Goal: Check status: Check status

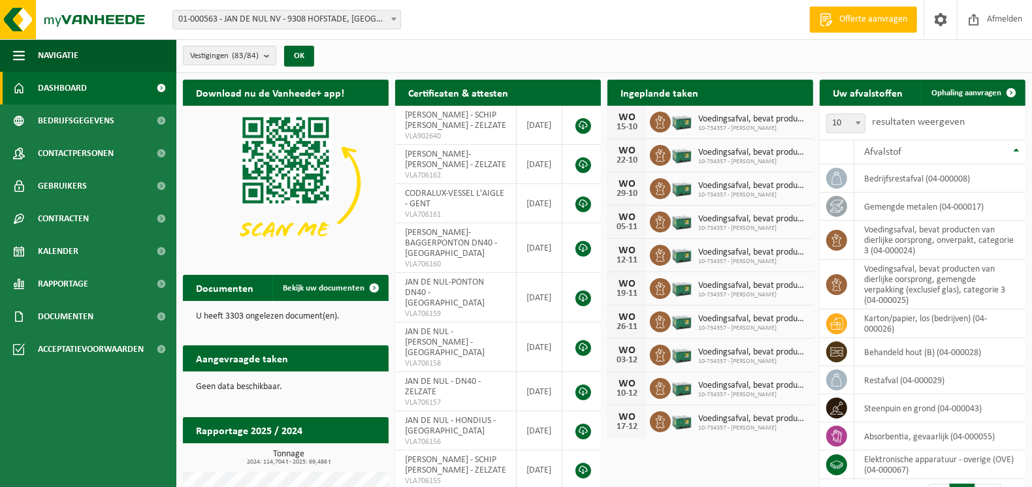
click at [268, 55] on b "submit" at bounding box center [270, 55] width 12 height 18
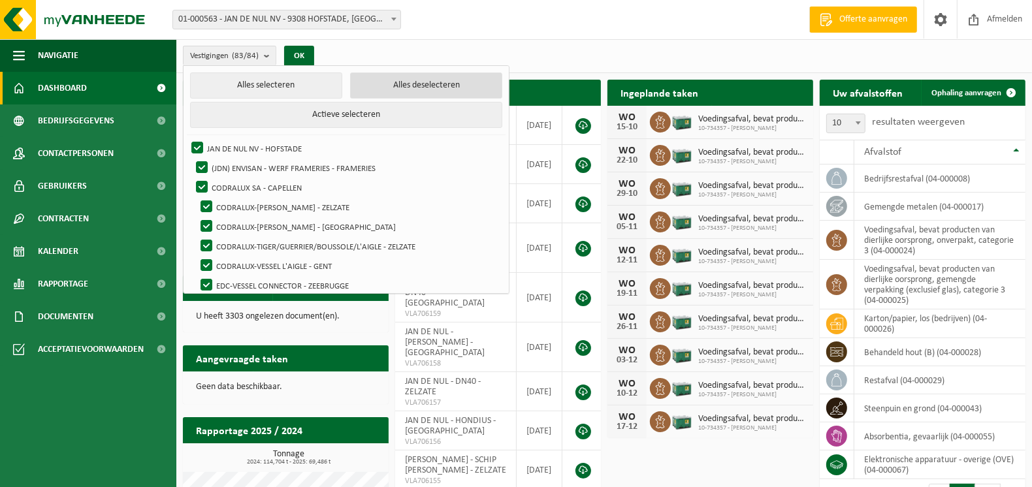
click at [426, 83] on button "Alles deselecteren" at bounding box center [426, 85] width 152 height 26
checkbox input "false"
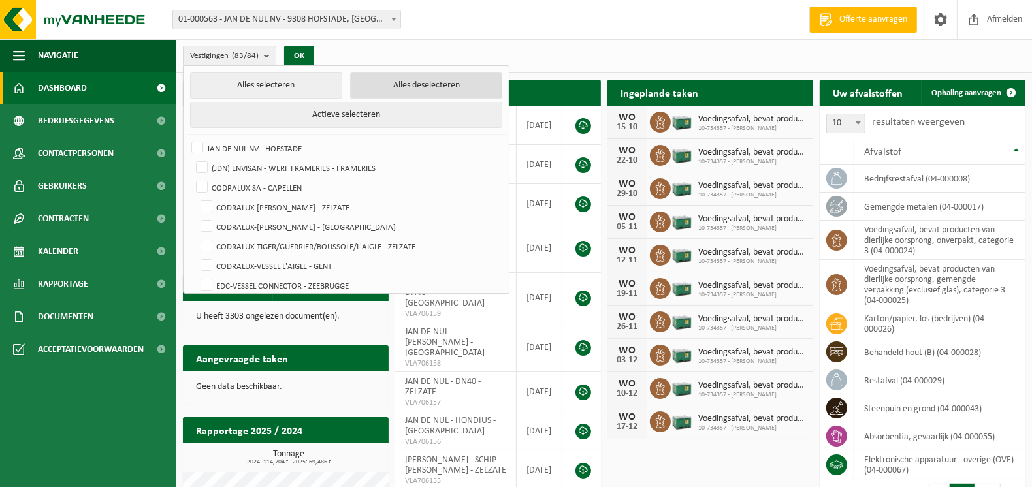
checkbox input "false"
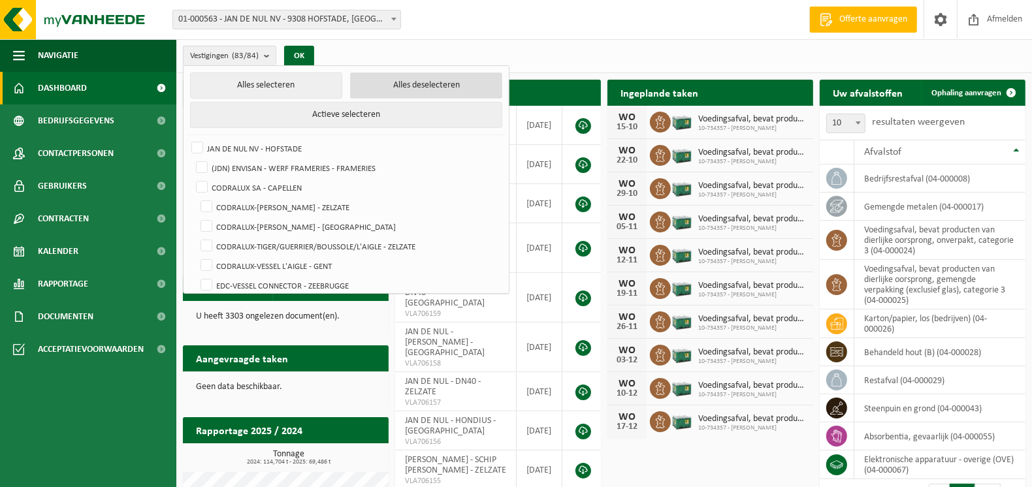
checkbox input "false"
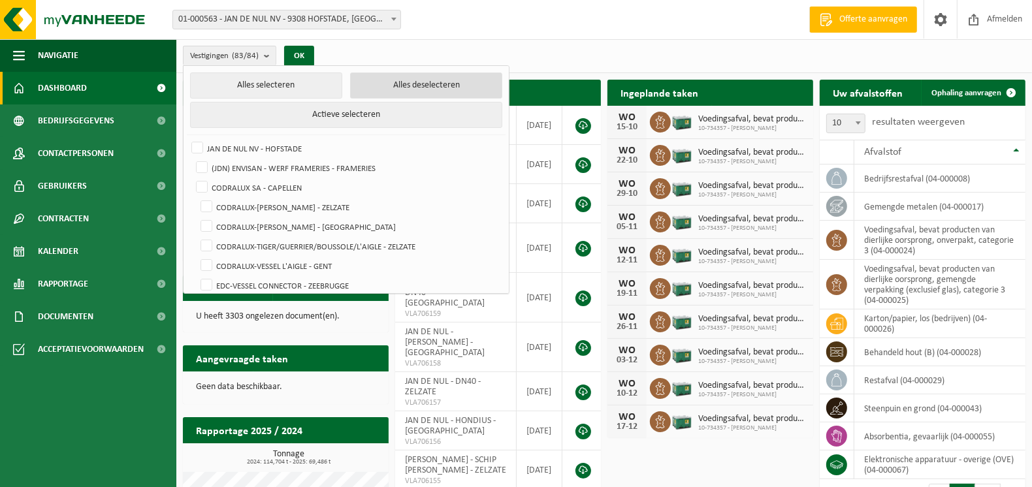
checkbox input "false"
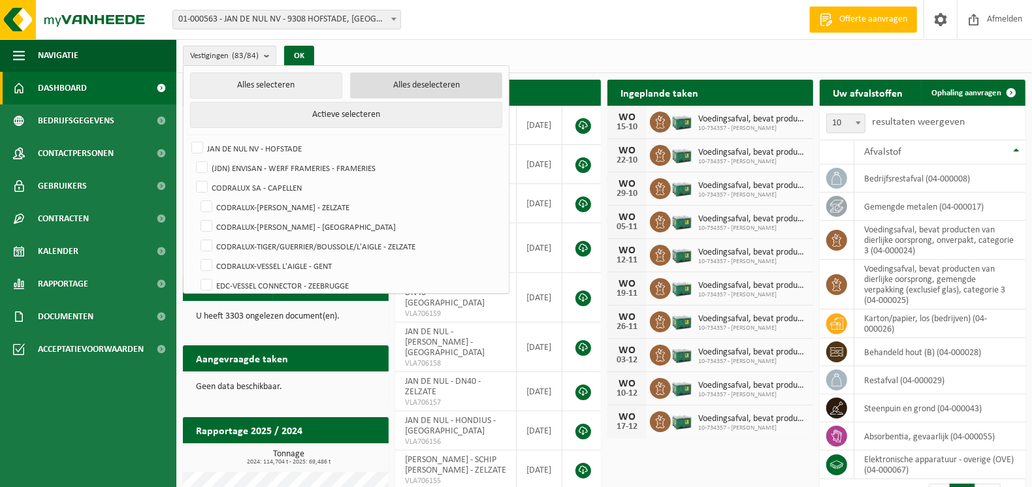
checkbox input "false"
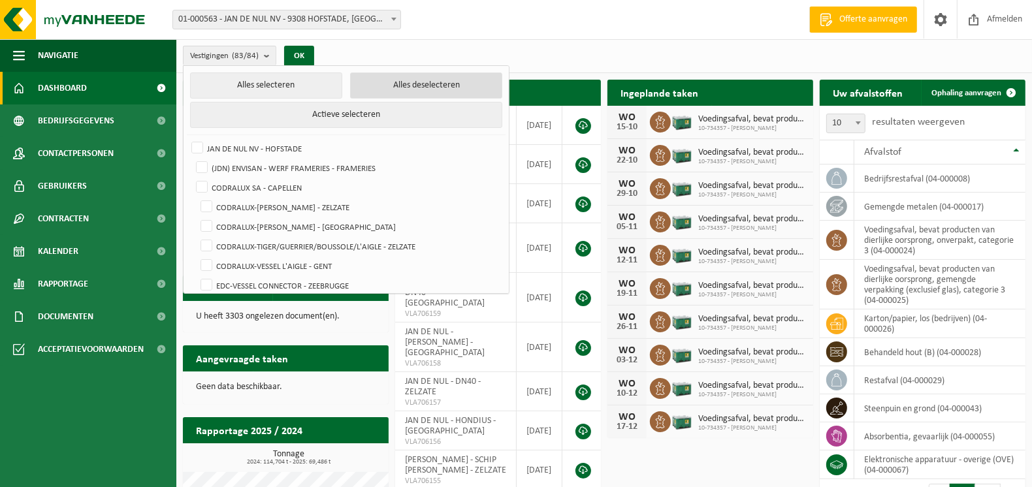
checkbox input "false"
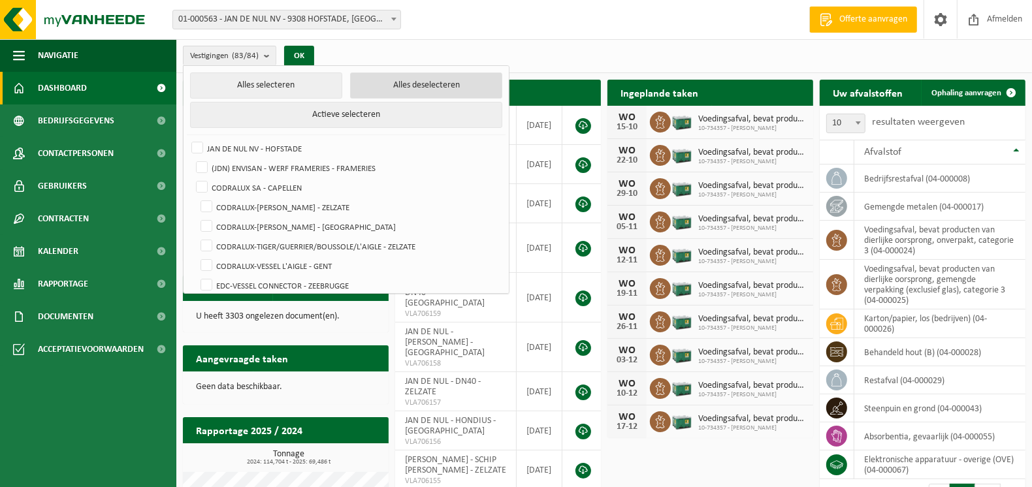
checkbox input "false"
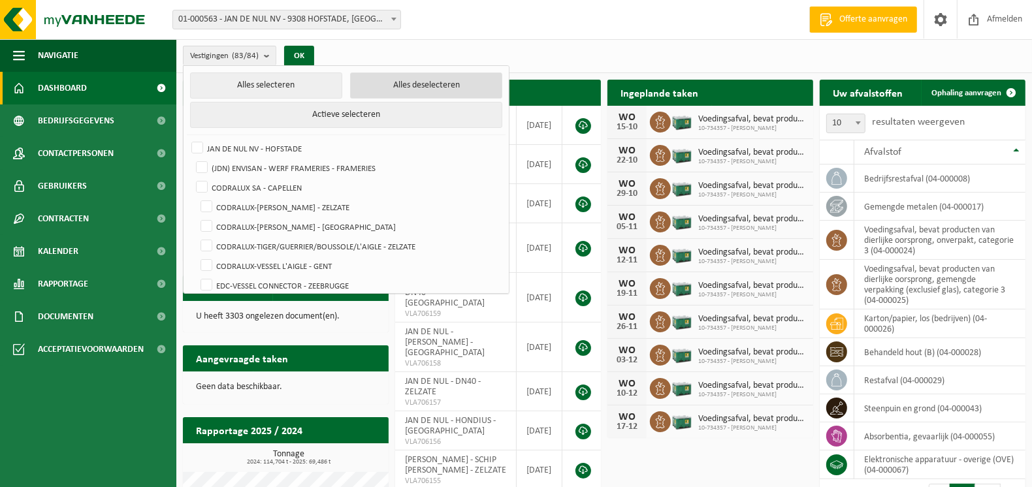
checkbox input "false"
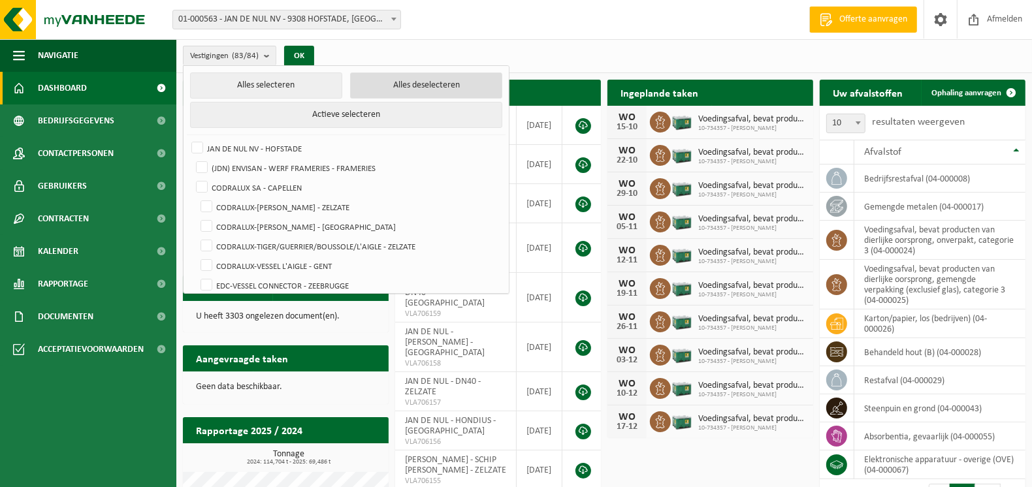
checkbox input "false"
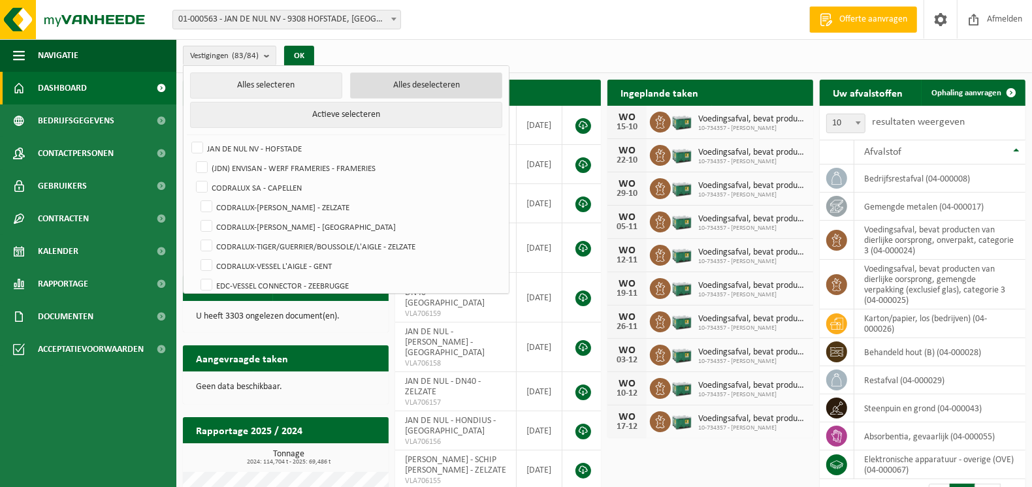
checkbox input "false"
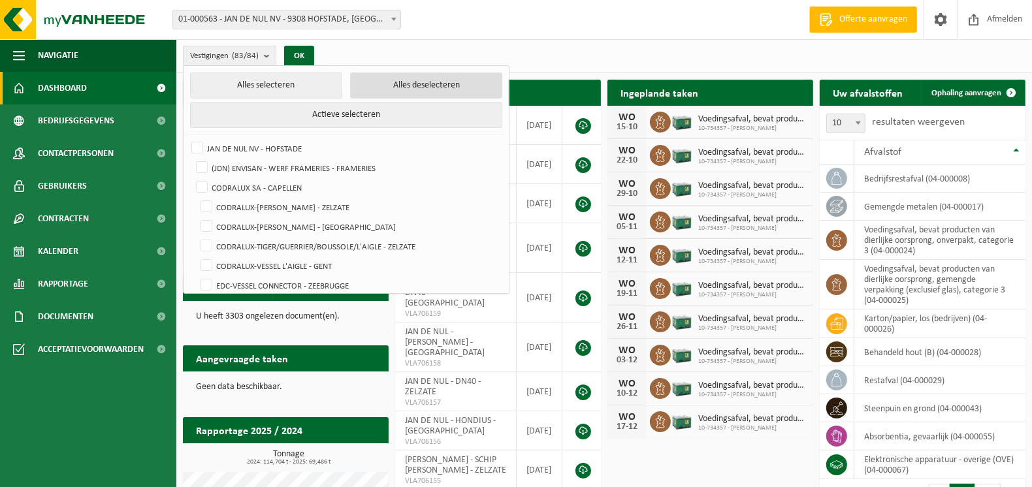
checkbox input "false"
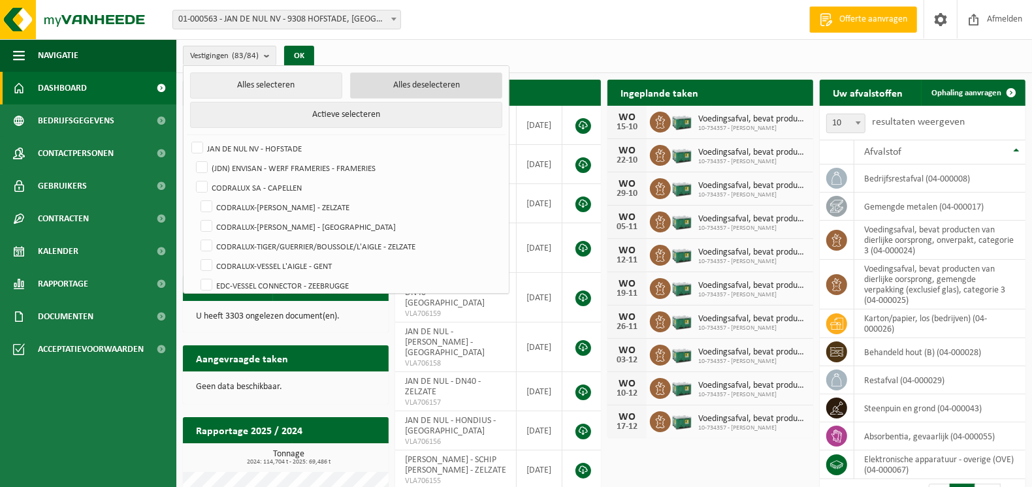
checkbox input "false"
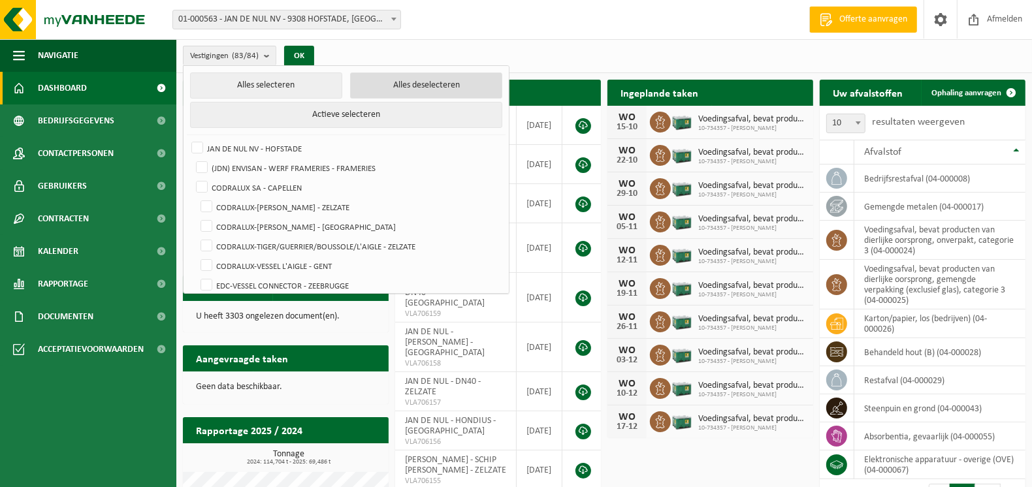
checkbox input "false"
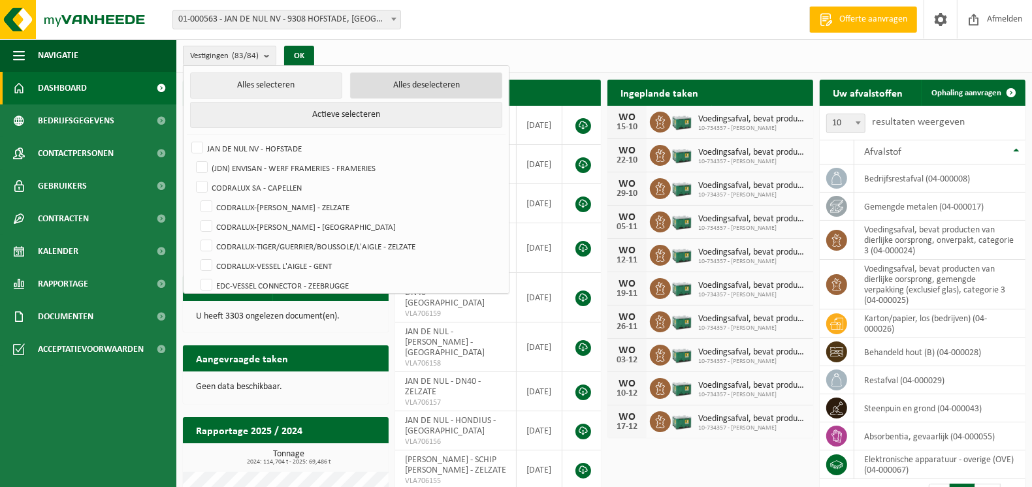
checkbox input "false"
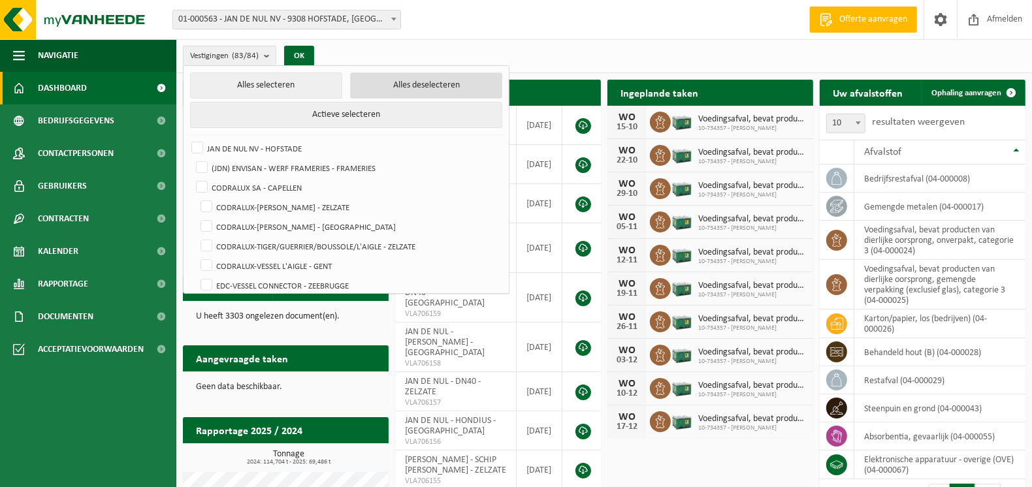
checkbox input "false"
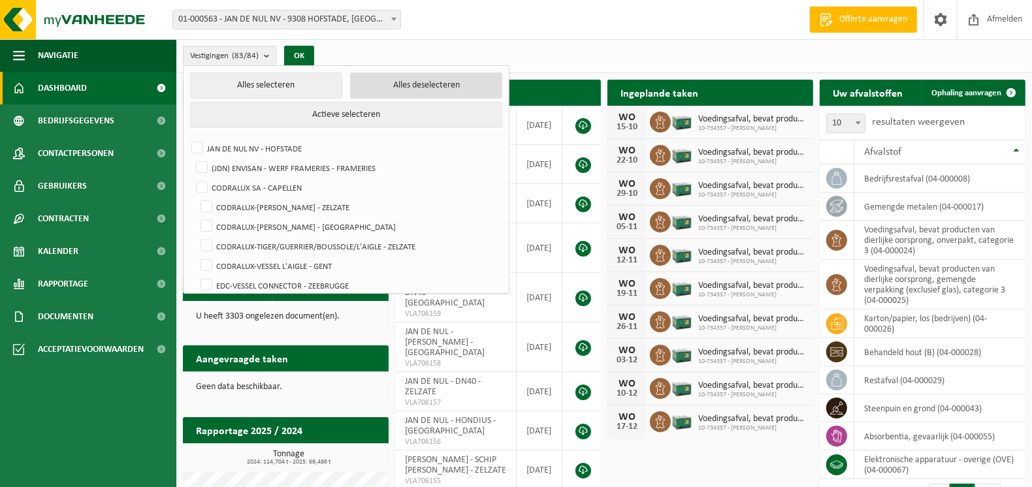
checkbox input "false"
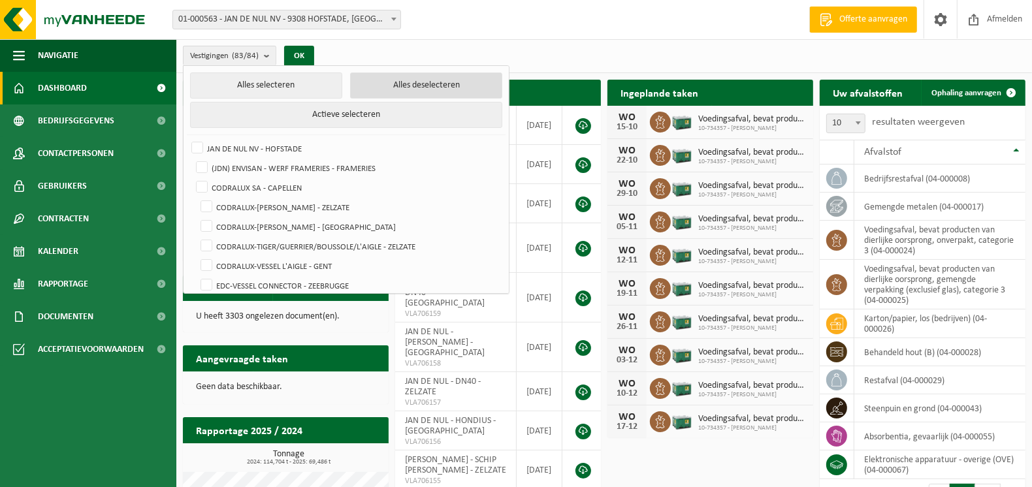
checkbox input "false"
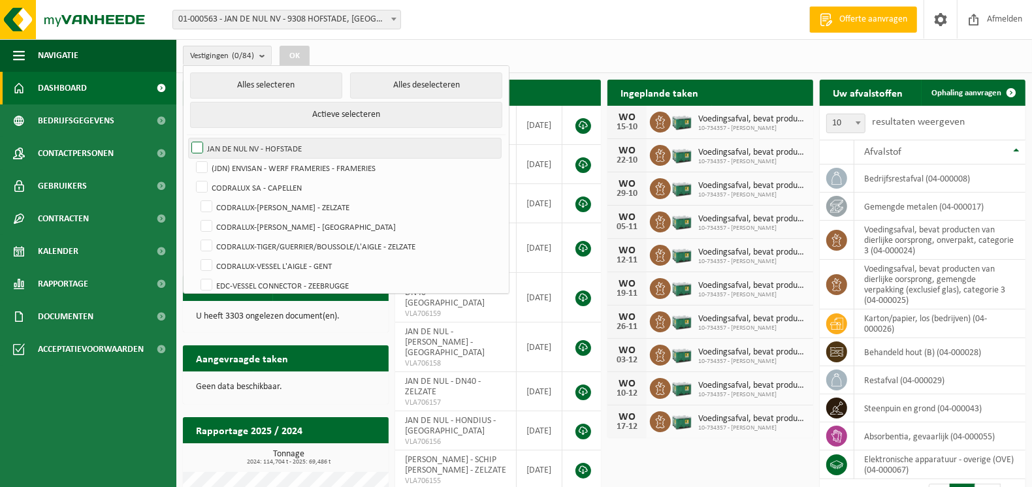
click at [196, 146] on label "JAN DE NUL NV - HOFSTADE" at bounding box center [345, 148] width 312 height 20
click at [187, 138] on input "JAN DE NUL NV - HOFSTADE" at bounding box center [186, 138] width 1 height 1
checkbox input "true"
click at [305, 54] on button "OK" at bounding box center [295, 56] width 30 height 21
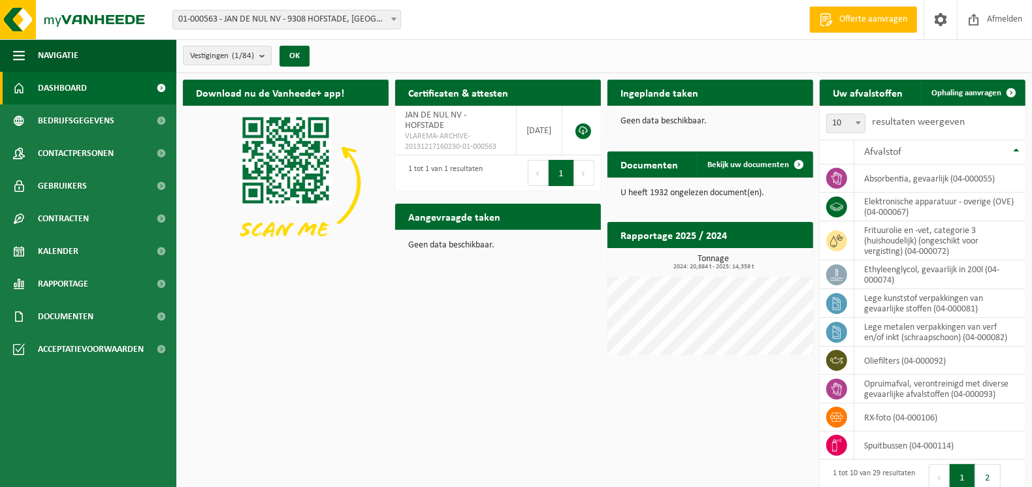
click at [771, 114] on span "Bekijk uw kalender" at bounding box center [755, 118] width 67 height 8
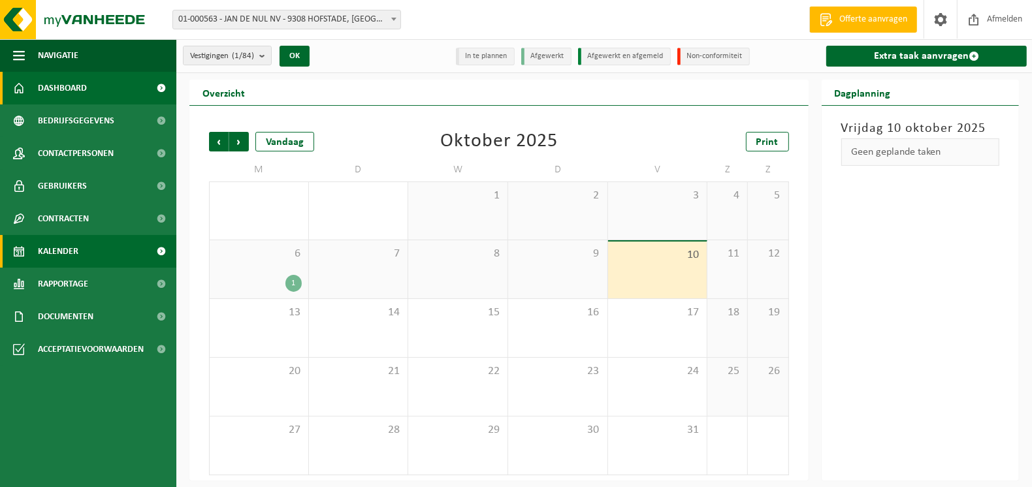
click at [67, 87] on span "Dashboard" at bounding box center [62, 88] width 49 height 33
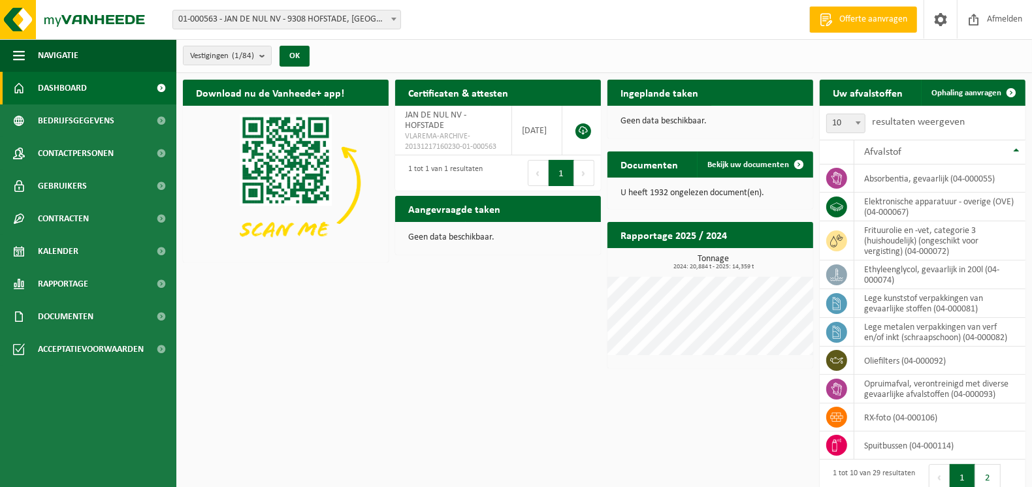
click at [756, 114] on span "Bekijk uw kalender" at bounding box center [755, 118] width 67 height 8
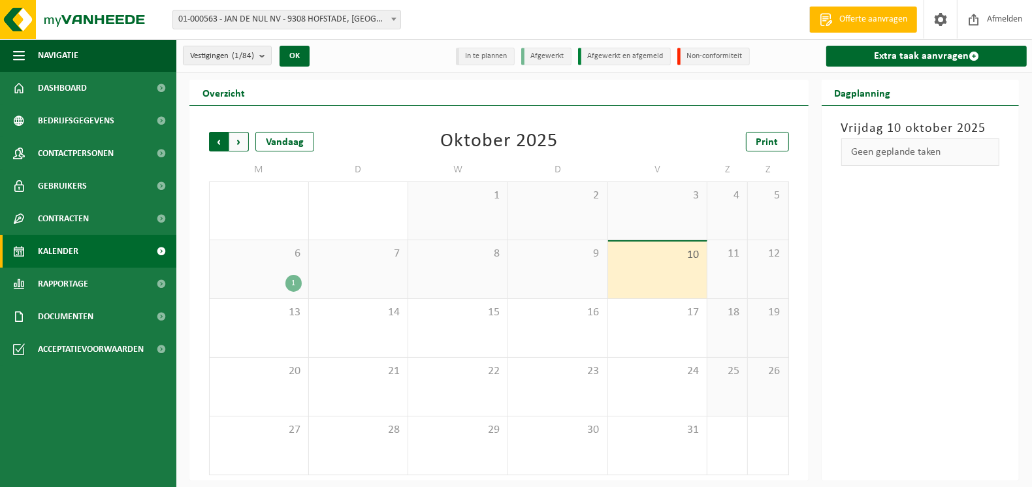
click at [237, 141] on span "Volgende" at bounding box center [239, 142] width 20 height 20
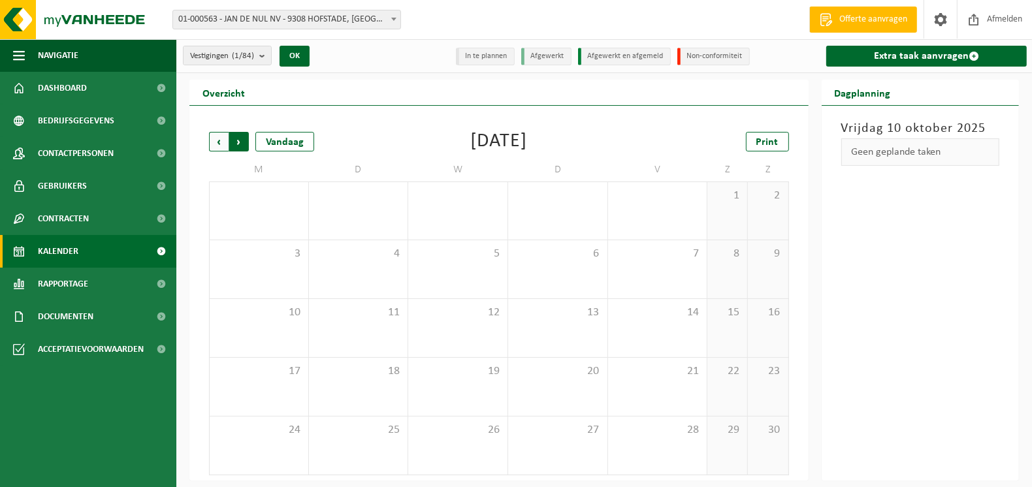
click at [221, 142] on span "Vorige" at bounding box center [219, 142] width 20 height 20
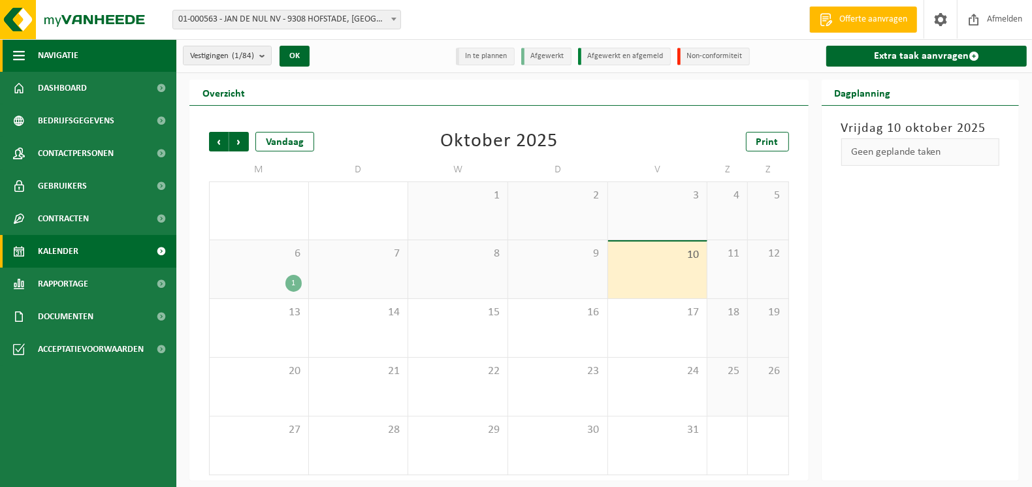
click at [41, 55] on span "Navigatie" at bounding box center [58, 55] width 40 height 33
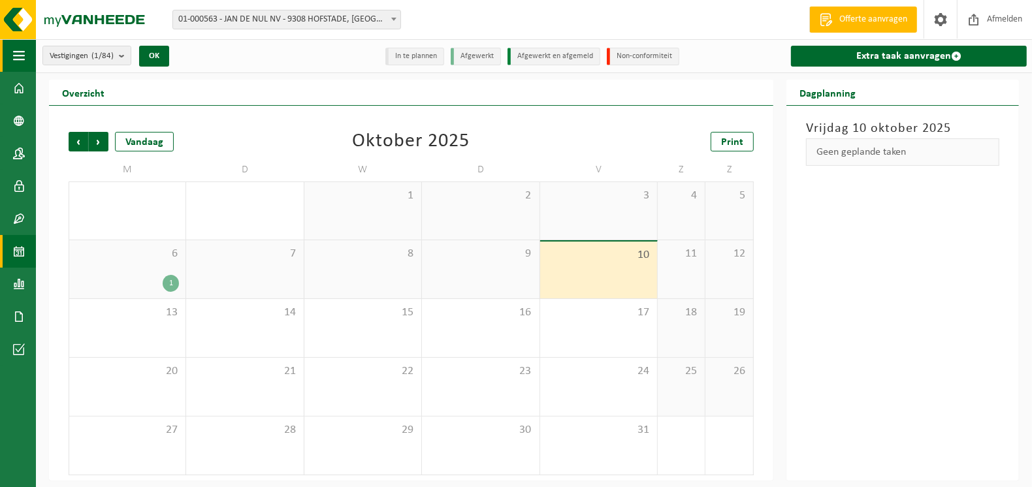
click at [21, 52] on span "button" at bounding box center [19, 55] width 12 height 33
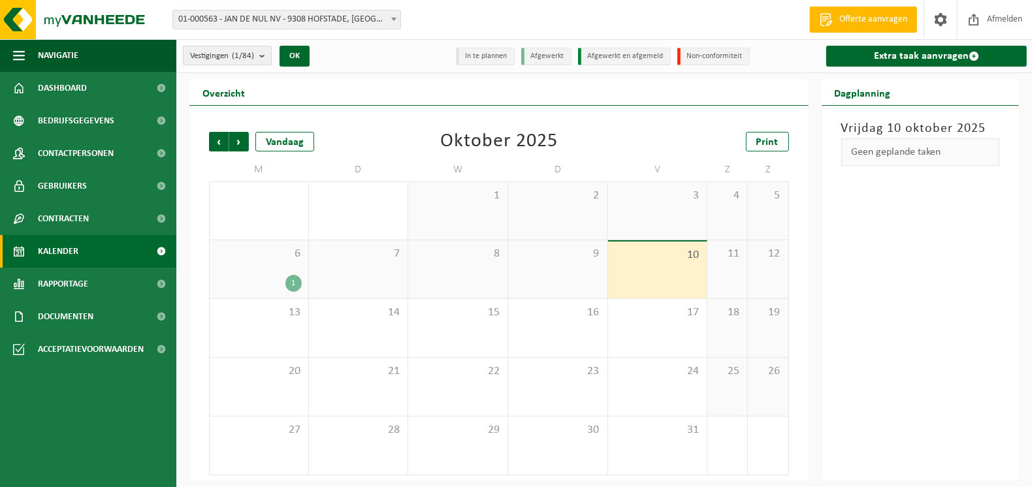
click at [261, 55] on b "submit" at bounding box center [265, 55] width 12 height 18
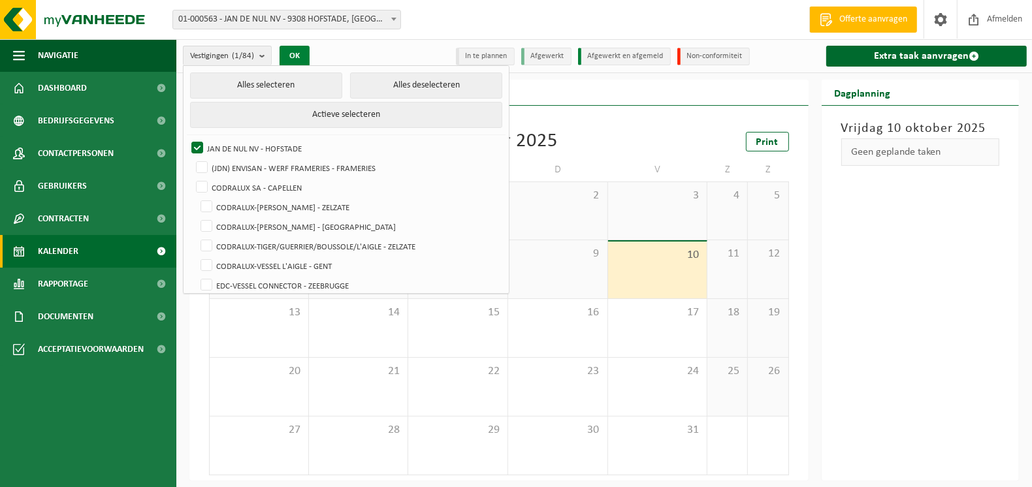
click at [297, 56] on button "OK" at bounding box center [295, 56] width 30 height 21
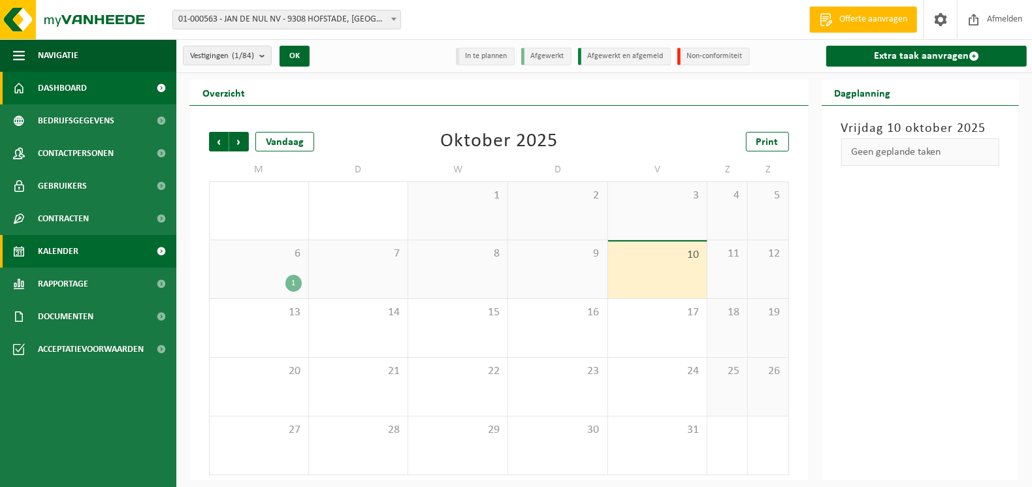
click at [67, 92] on span "Dashboard" at bounding box center [62, 88] width 49 height 33
